Goal: Find contact information: Find contact information

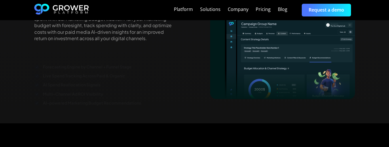
scroll to position [2052, 0]
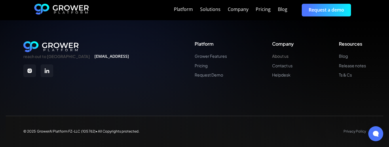
click at [289, 56] on link "About us" at bounding box center [283, 56] width 22 height 5
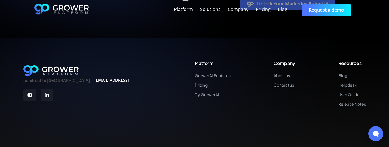
scroll to position [1442, 0]
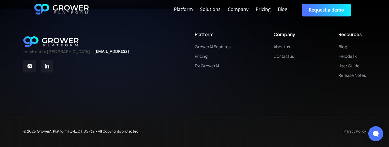
click at [288, 56] on link "Contact us" at bounding box center [285, 56] width 22 height 5
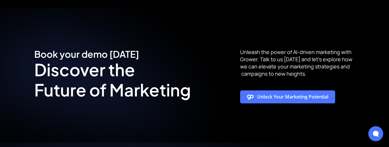
scroll to position [576, 0]
